Goal: Task Accomplishment & Management: Manage account settings

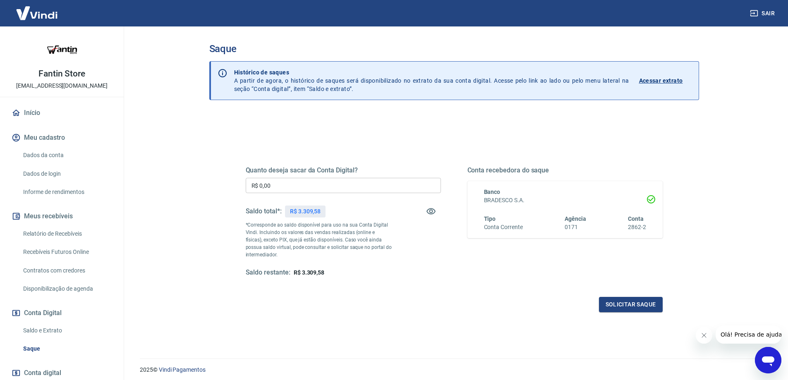
click at [306, 185] on input "R$ 0,00" at bounding box center [343, 185] width 195 height 15
type input "R$ 3.309,58"
click at [631, 306] on button "Solicitar saque" at bounding box center [631, 304] width 64 height 15
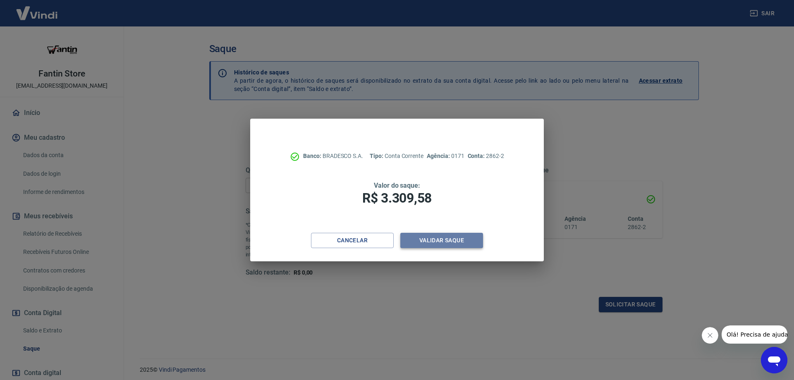
click at [435, 236] on button "Validar saque" at bounding box center [441, 240] width 83 height 15
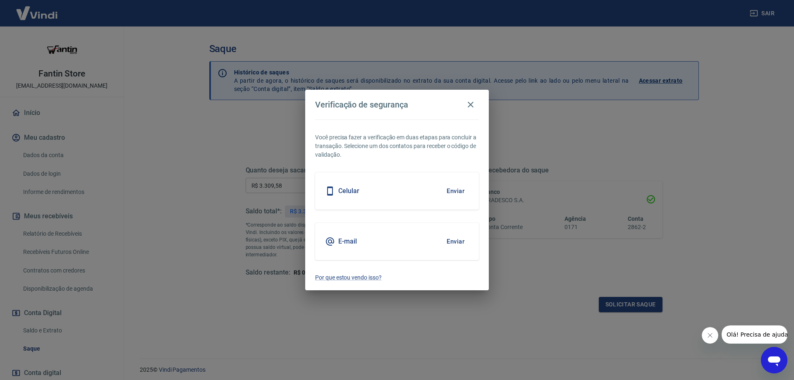
click at [454, 239] on button "Enviar" at bounding box center [455, 241] width 27 height 17
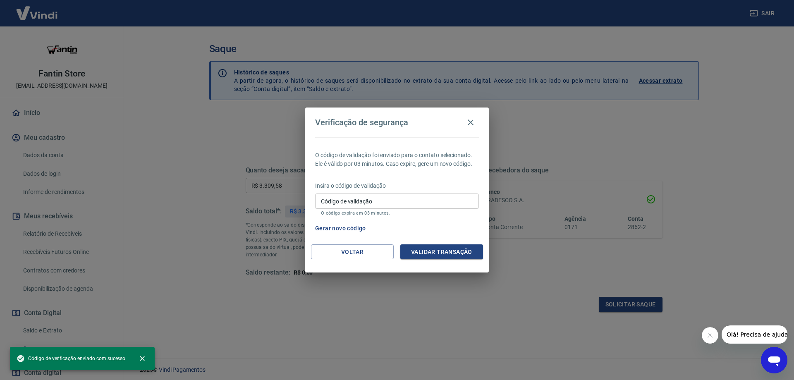
click at [376, 200] on input "Código de validação" at bounding box center [397, 201] width 164 height 15
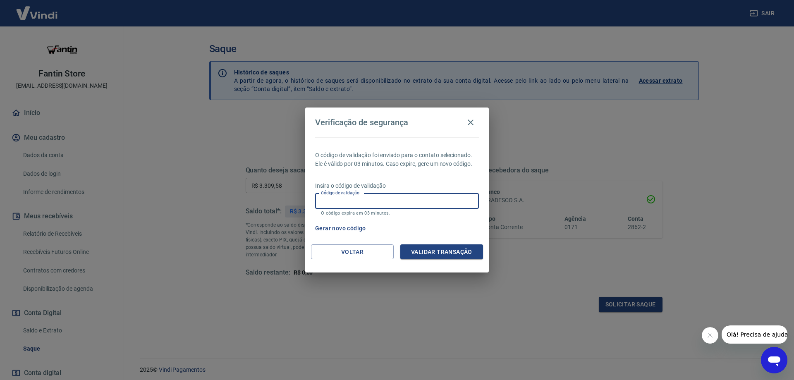
paste input "655763"
type input "655763"
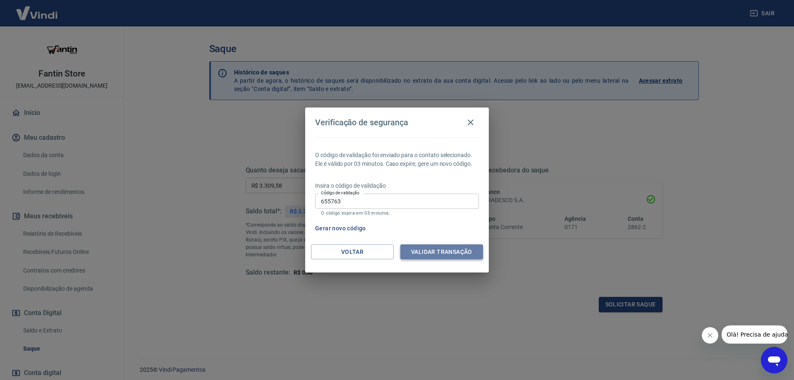
click at [443, 255] on button "Validar transação" at bounding box center [441, 251] width 83 height 15
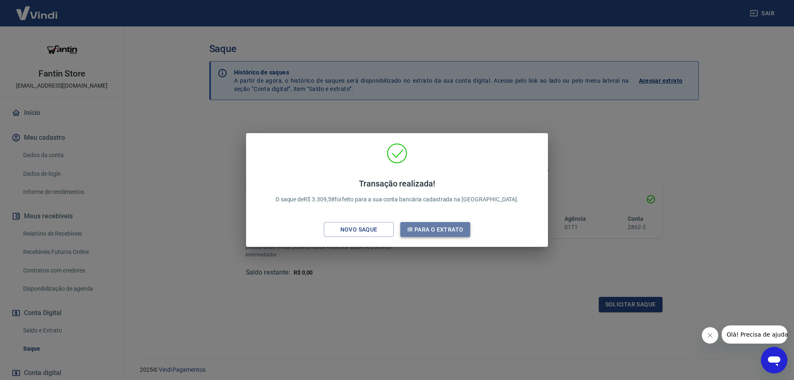
click at [426, 230] on button "Ir para o extrato" at bounding box center [435, 229] width 70 height 15
